Goal: Check status: Check status

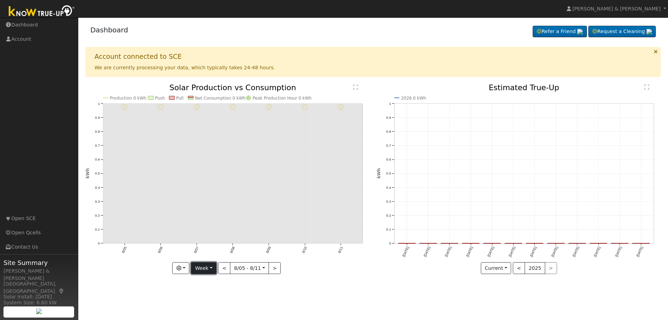
click at [209, 267] on button "Week" at bounding box center [203, 268] width 25 height 12
click at [215, 212] on link "Day" at bounding box center [215, 214] width 48 height 10
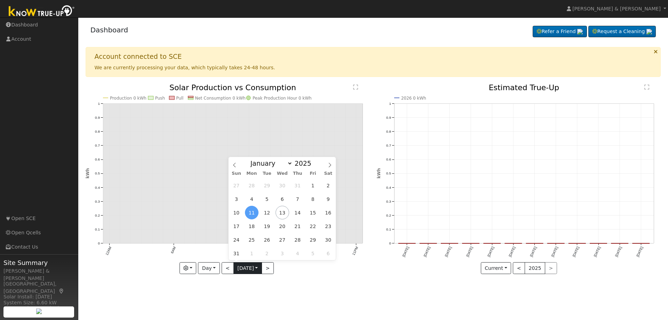
click at [250, 268] on input "[DATE]" at bounding box center [248, 267] width 28 height 11
click at [288, 212] on span "13" at bounding box center [282, 212] width 14 height 14
type input "[DATE]"
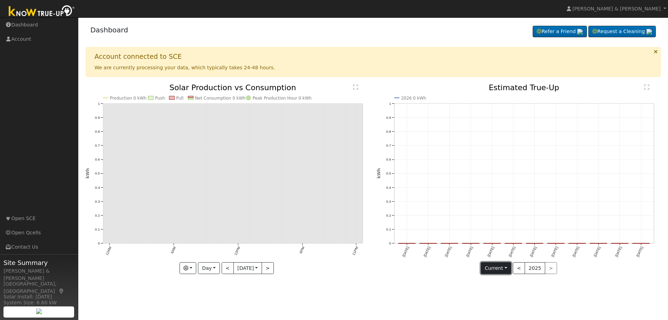
click at [507, 267] on button "Current" at bounding box center [495, 268] width 31 height 12
